Goal: Communication & Community: Share content

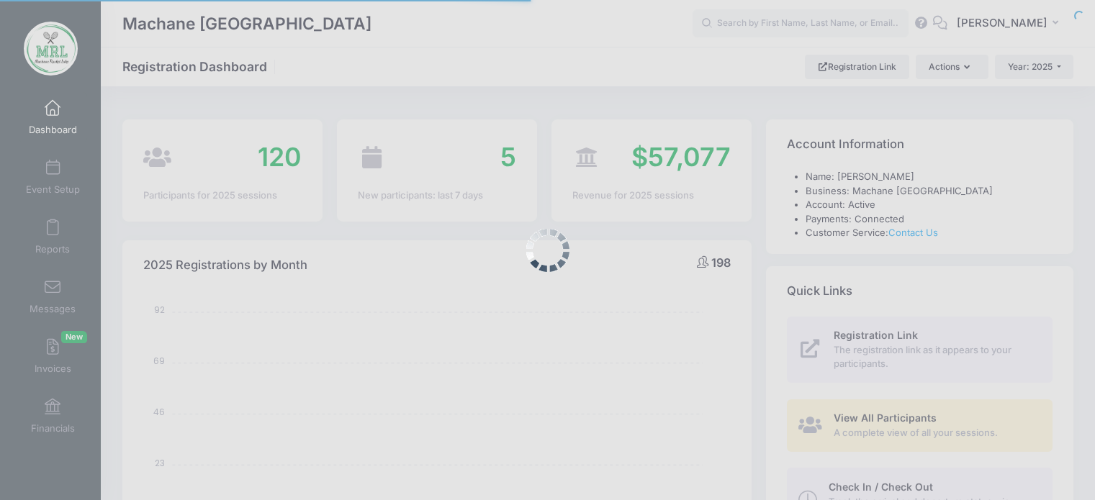
select select
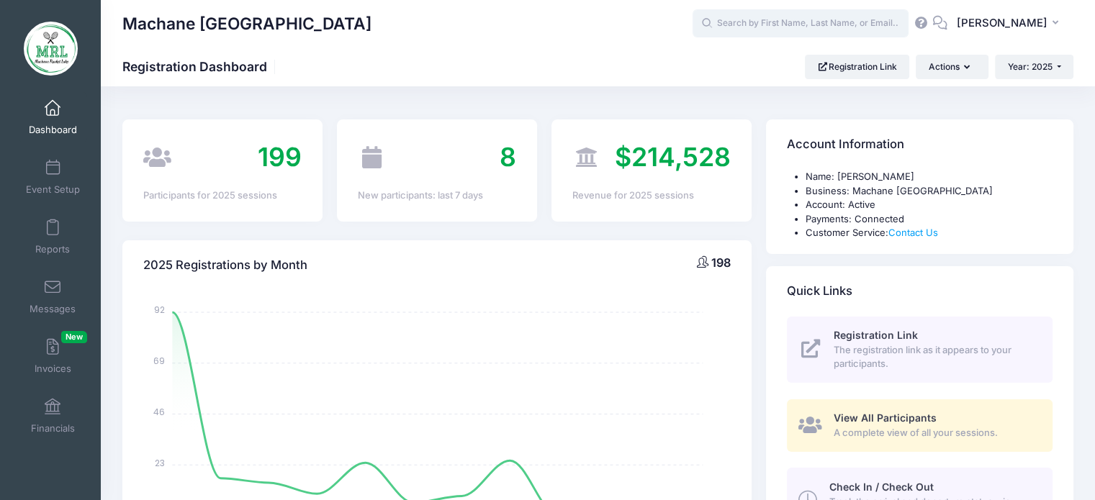
click at [810, 29] on input "text" at bounding box center [801, 23] width 216 height 29
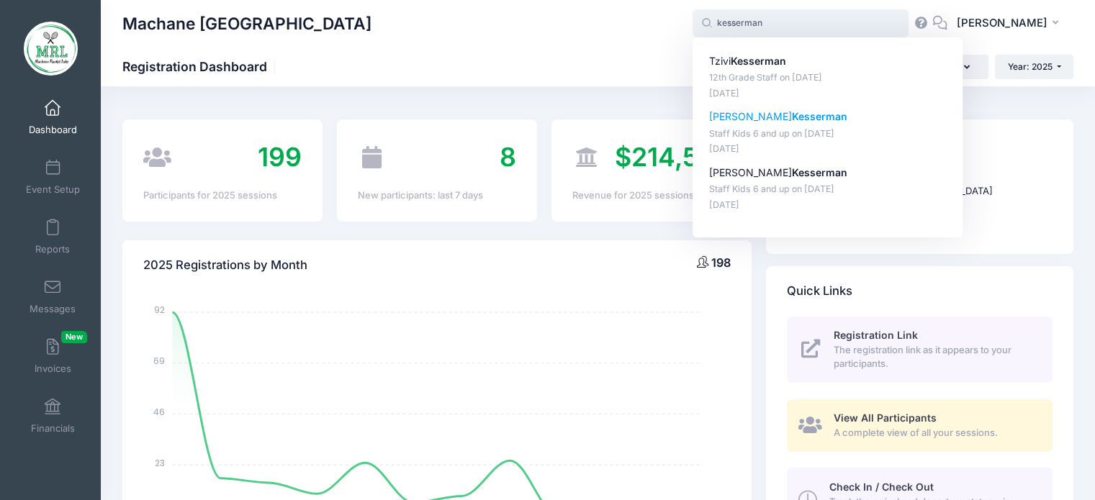
click at [792, 116] on strong "Kesserman" at bounding box center [819, 116] width 55 height 12
type input "Michal Kesserman (Staff Kids 6 and up, Aug-14, 2025)"
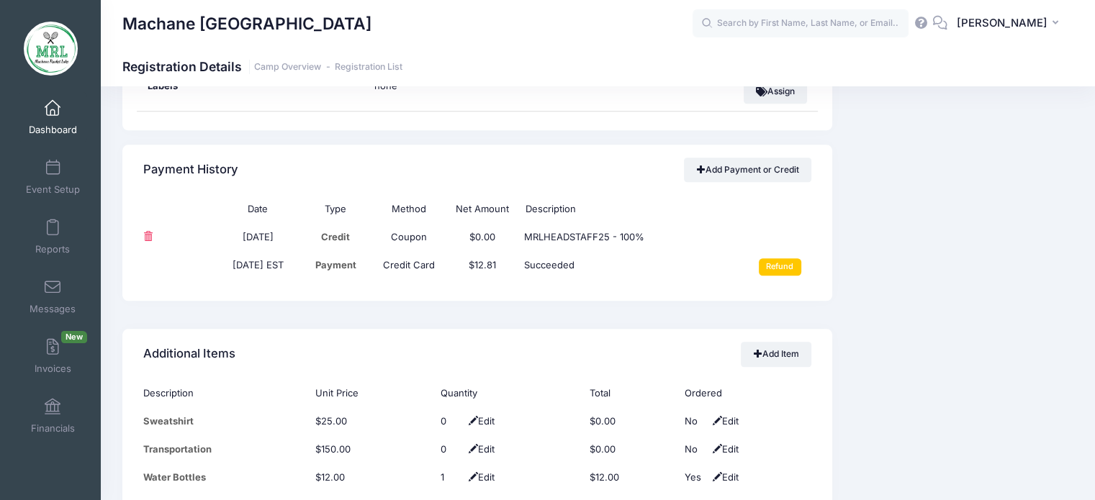
scroll to position [1317, 0]
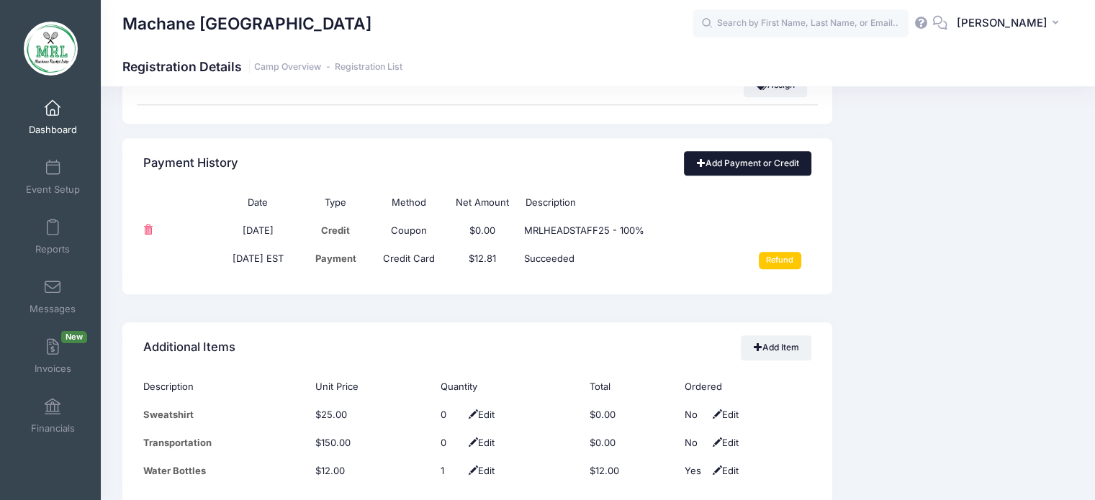
click at [771, 168] on link "Add Payment or Credit" at bounding box center [747, 163] width 127 height 24
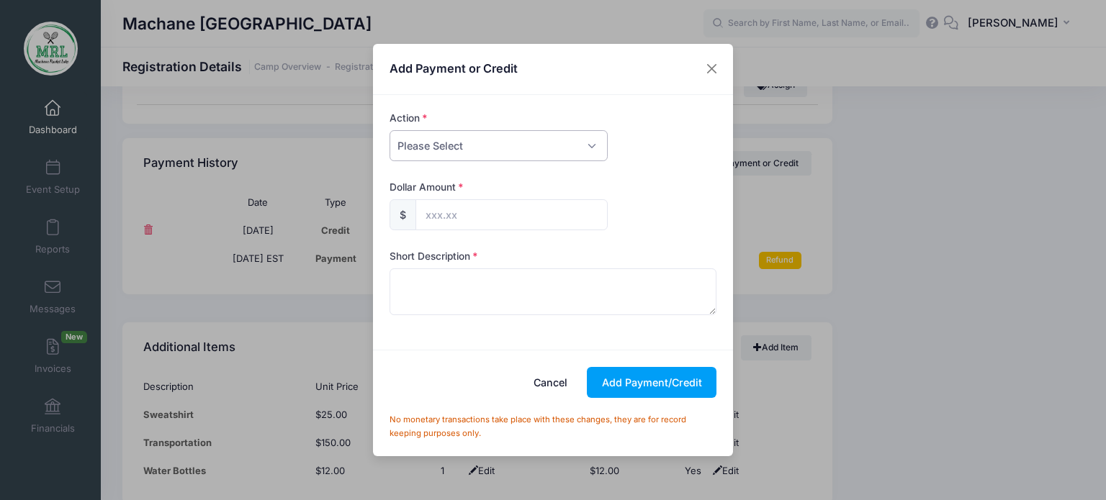
click at [596, 140] on select "Please Select Payment Credit Refund (Offline)" at bounding box center [499, 145] width 218 height 31
select select "payment"
click at [390, 130] on select "Please Select Payment Credit Refund (Offline)" at bounding box center [499, 145] width 218 height 31
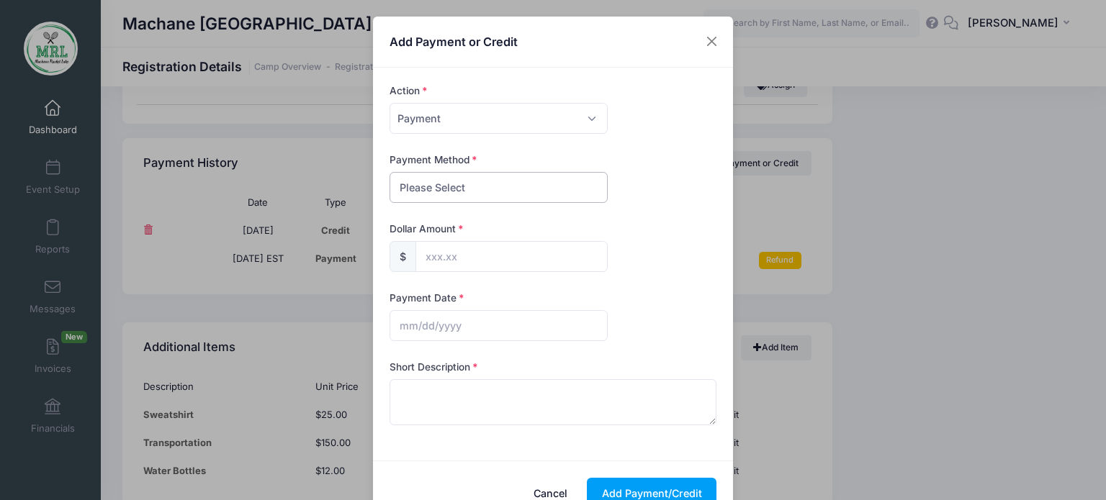
click at [557, 196] on select "Please Select PayPal Cash Check Bank Transfer Other" at bounding box center [499, 187] width 218 height 31
select select "bank transfer"
click at [390, 172] on select "Please Select PayPal Cash Check Bank Transfer Other" at bounding box center [499, 187] width 218 height 31
click at [516, 263] on input "text" at bounding box center [512, 256] width 192 height 31
type input "50.00"
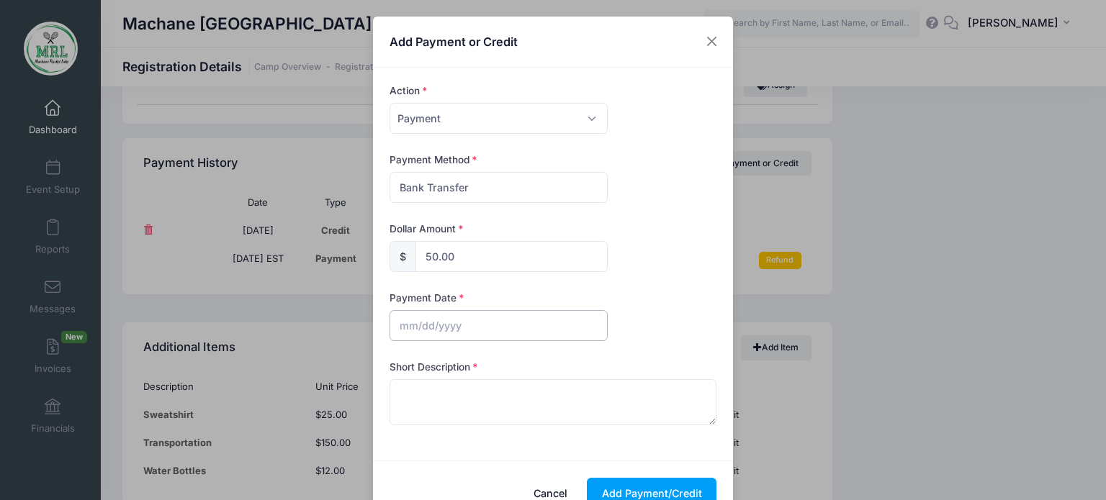
click at [474, 327] on input "text" at bounding box center [499, 325] width 218 height 31
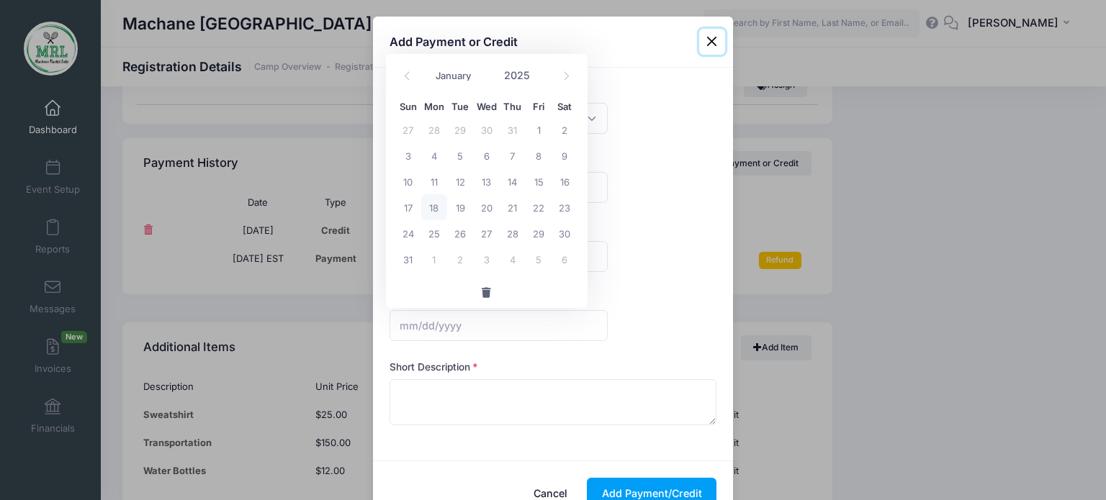
click at [434, 210] on span "18" at bounding box center [434, 207] width 26 height 26
type input "08/18/2025"
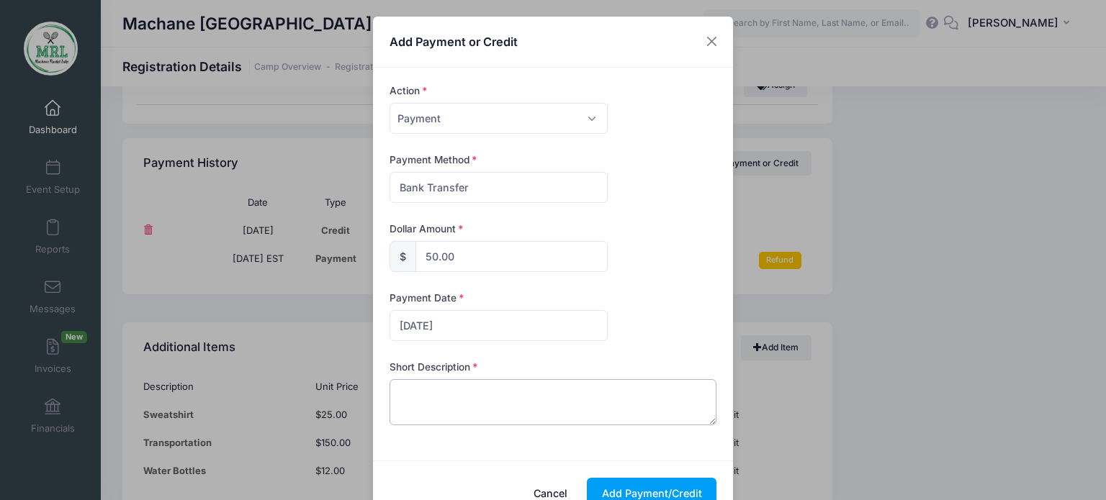
click at [409, 394] on textarea at bounding box center [554, 403] width 328 height 46
type textarea "two kids sweatshirts"
click at [629, 486] on button "Add Payment/Credit" at bounding box center [652, 493] width 130 height 31
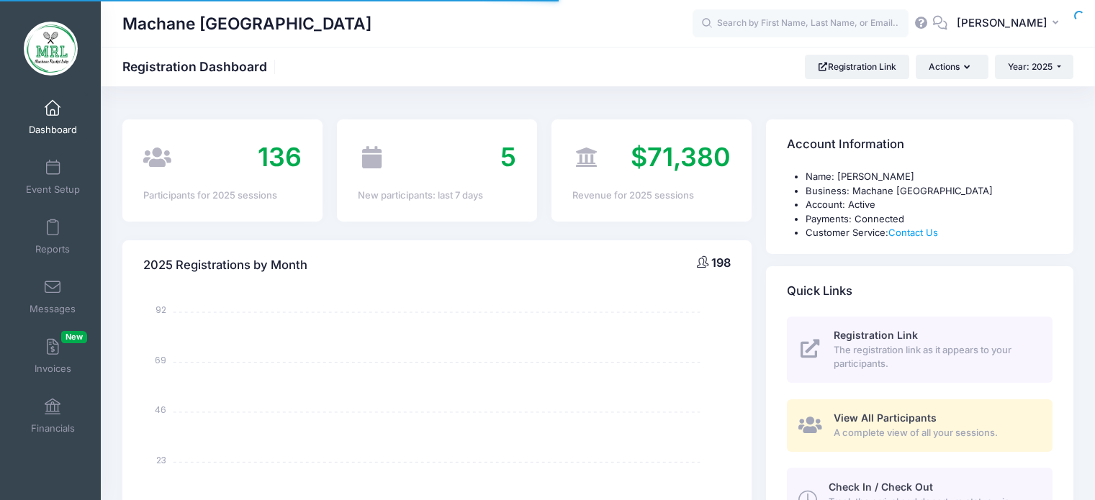
select select
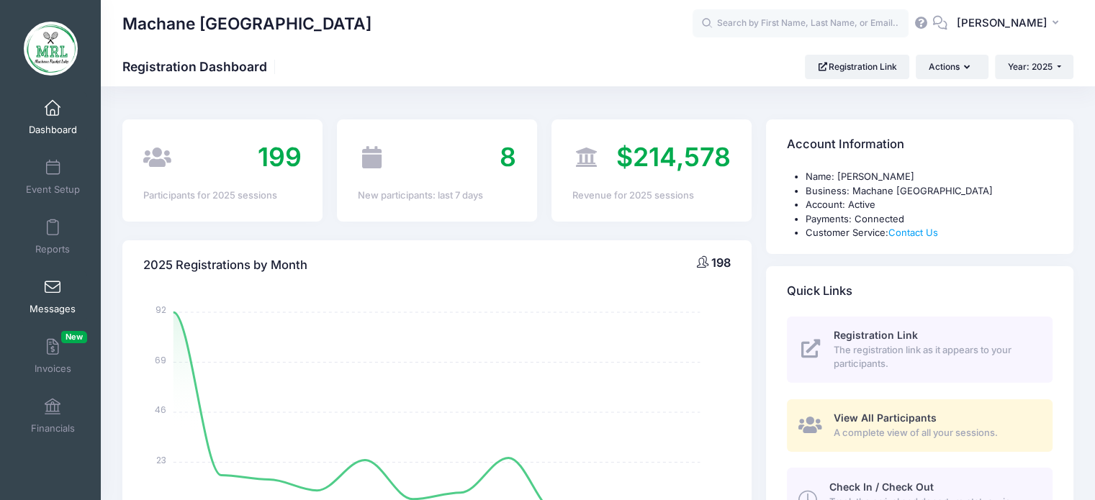
click at [53, 289] on span at bounding box center [53, 288] width 0 height 16
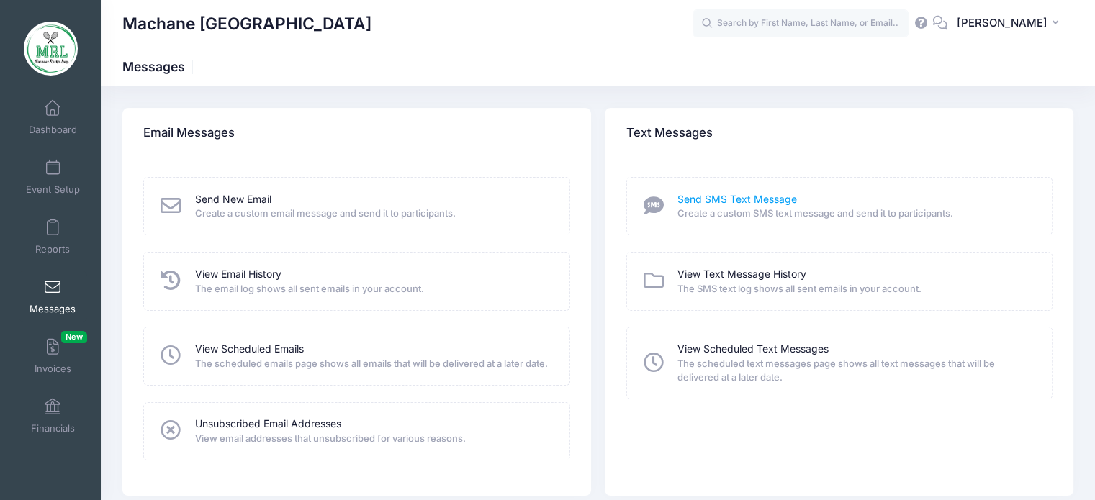
click at [772, 201] on link "Send SMS Text Message" at bounding box center [738, 199] width 120 height 15
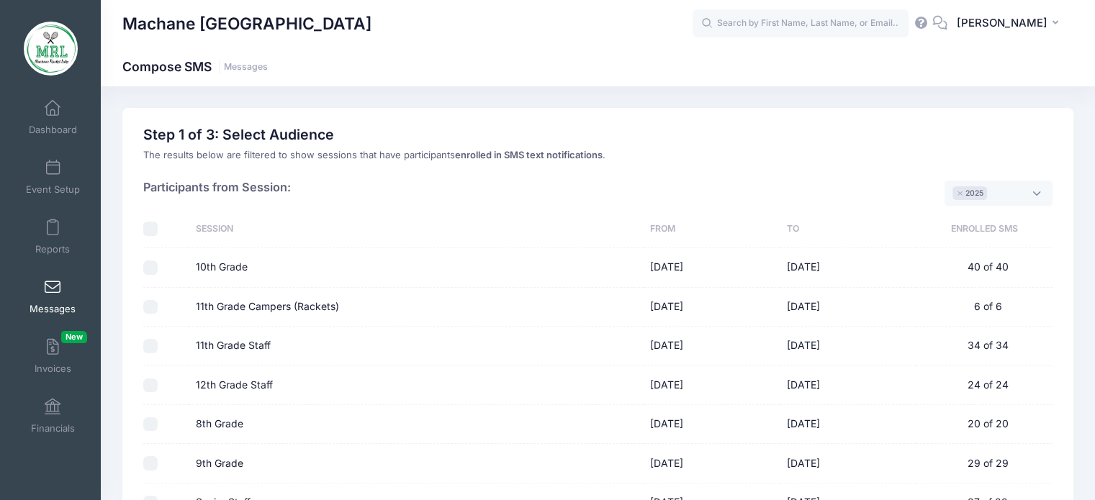
click at [147, 264] on input "10th Grade" at bounding box center [150, 268] width 14 height 14
checkbox input "true"
click at [148, 427] on input "8th Grade" at bounding box center [150, 425] width 14 height 14
checkbox input "true"
click at [146, 463] on input "9th Grade" at bounding box center [150, 464] width 14 height 14
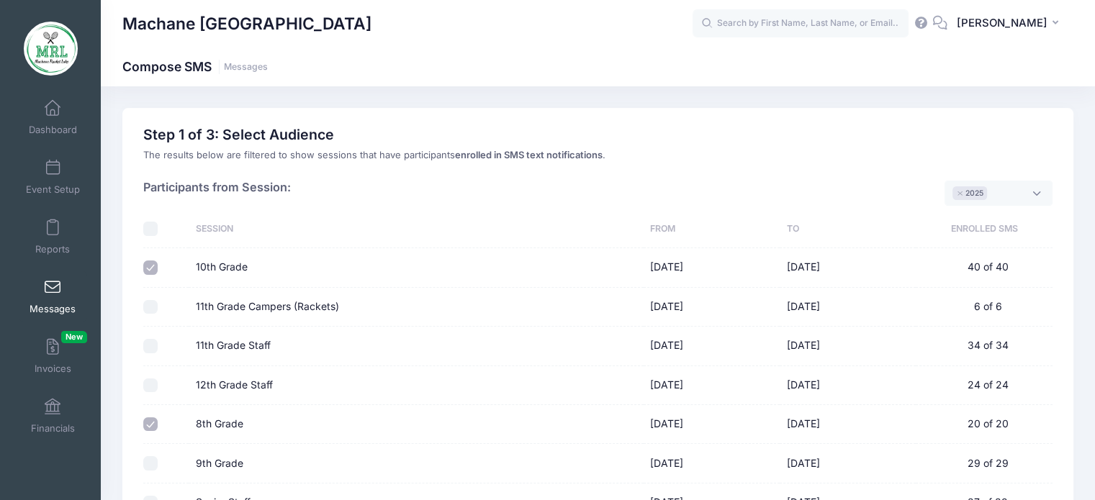
checkbox input "true"
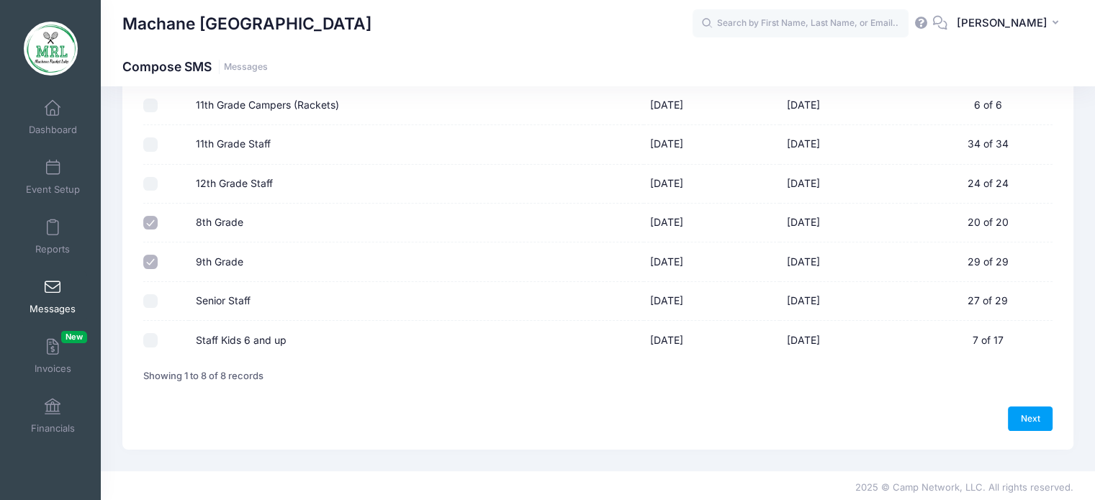
scroll to position [204, 0]
click at [1025, 410] on link "Next" at bounding box center [1030, 417] width 45 height 24
select select "50"
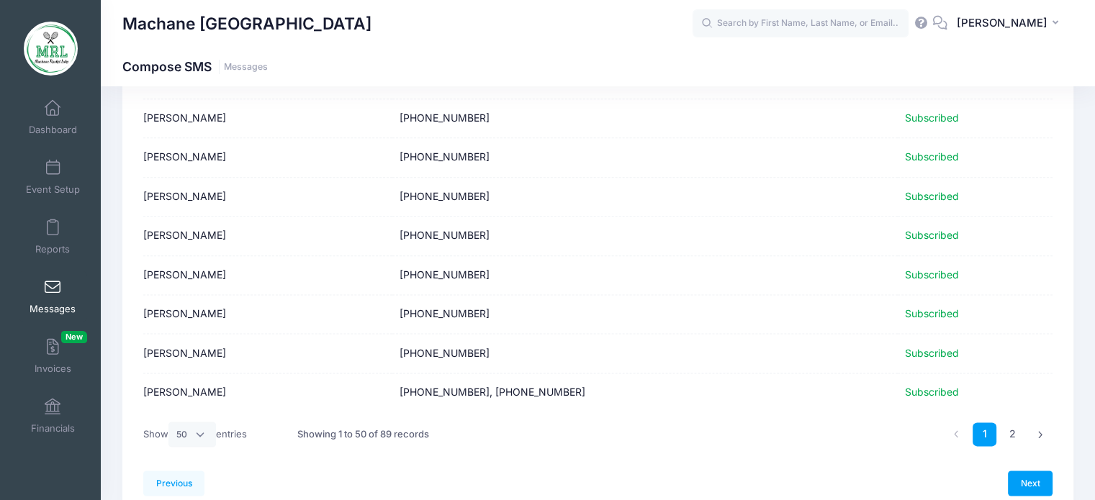
scroll to position [1819, 0]
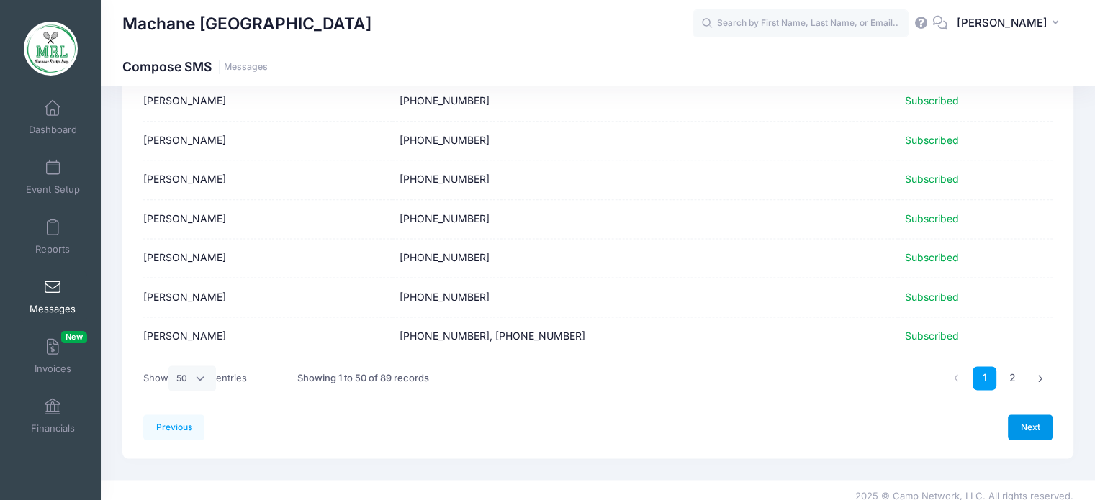
click at [1034, 423] on link "Next" at bounding box center [1030, 427] width 45 height 24
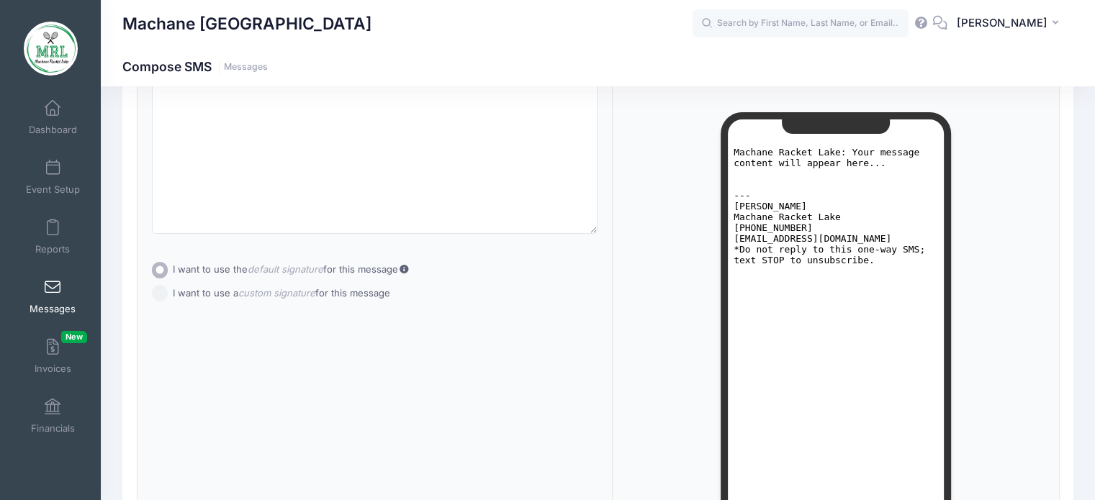
scroll to position [0, 0]
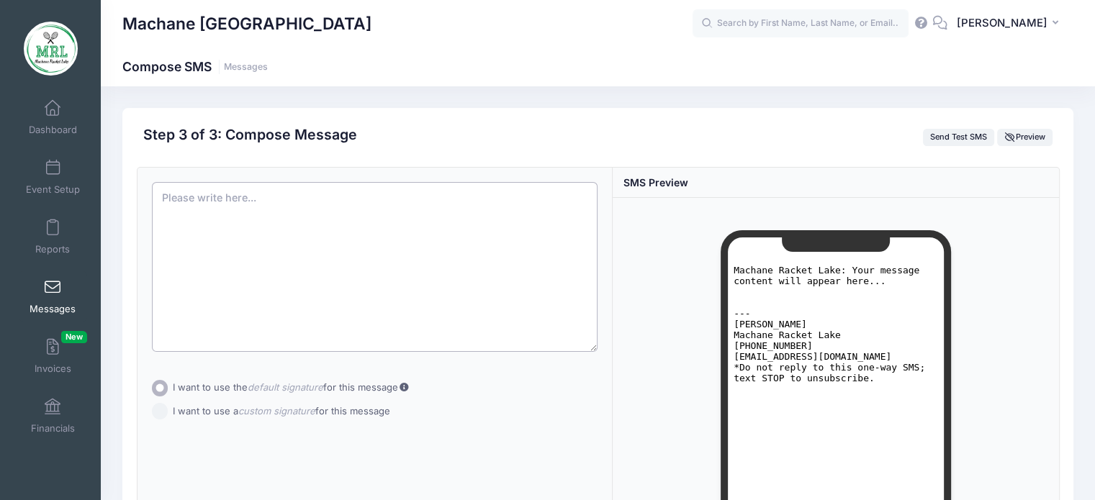
click at [213, 202] on textarea at bounding box center [375, 267] width 446 height 170
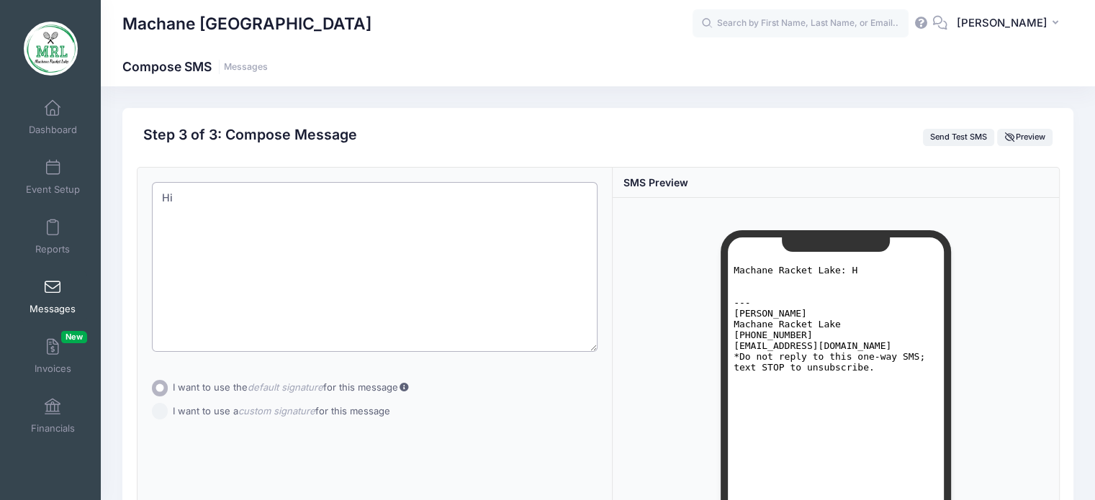
type textarea "H"
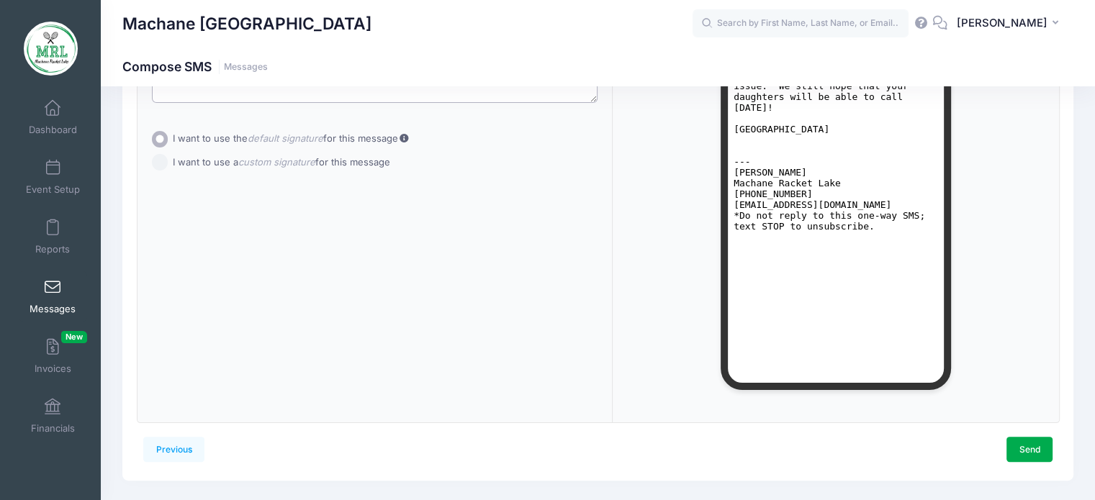
scroll to position [265, 0]
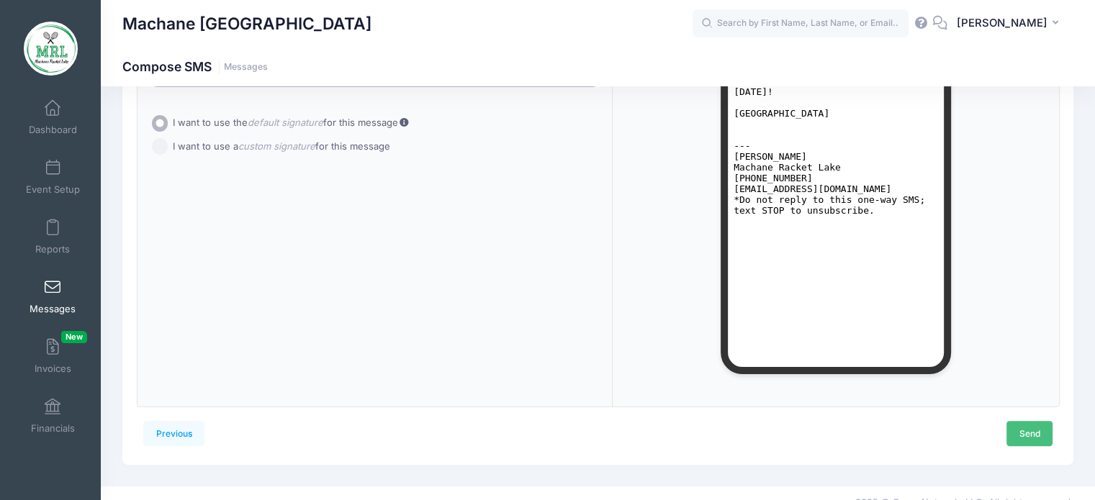
type textarea "Dear Parents Hello from MRL! At this point, the service on our camp phones is n…"
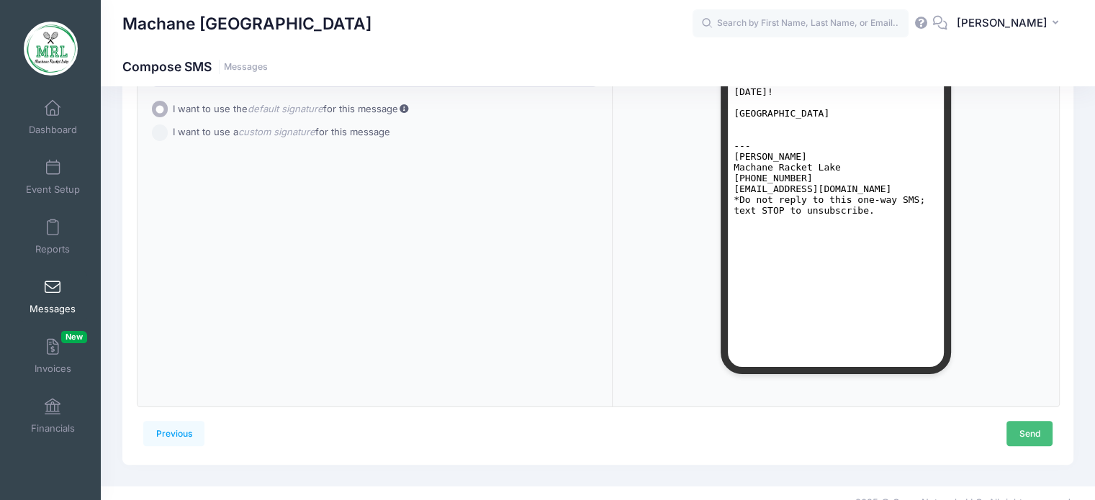
click at [1031, 428] on link "Send" at bounding box center [1030, 433] width 46 height 24
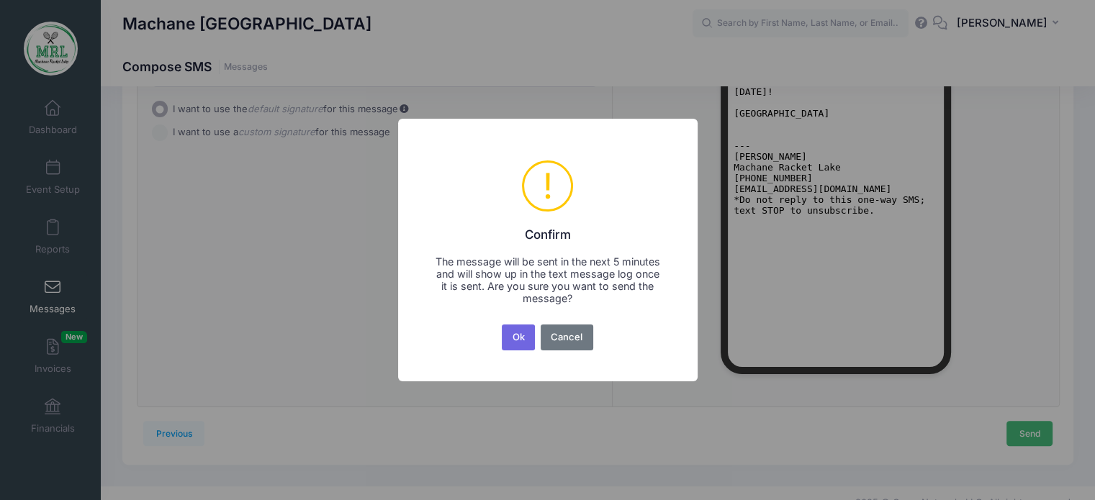
scroll to position [0, 0]
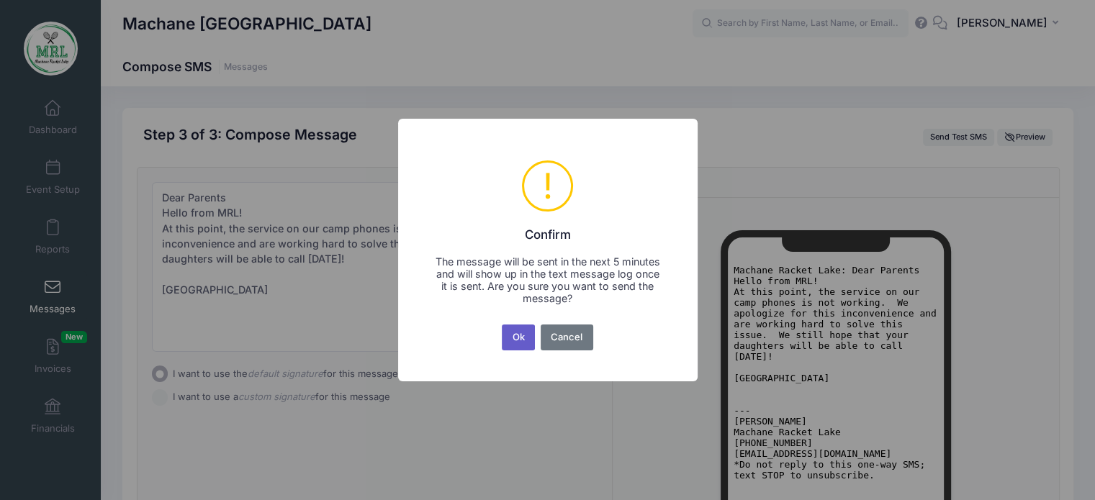
click at [517, 341] on button "Ok" at bounding box center [518, 338] width 33 height 26
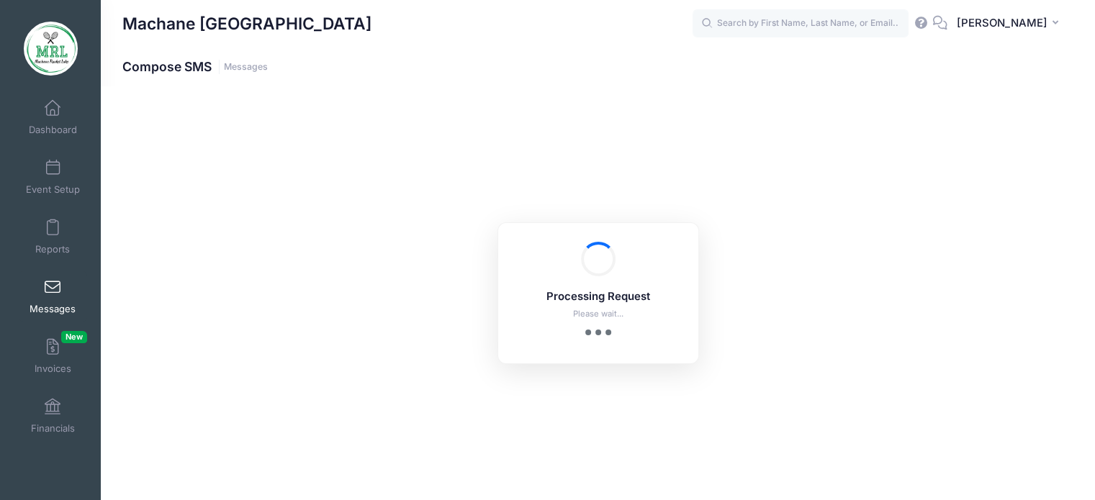
scroll to position [283, 0]
